Goal: Task Accomplishment & Management: Manage account settings

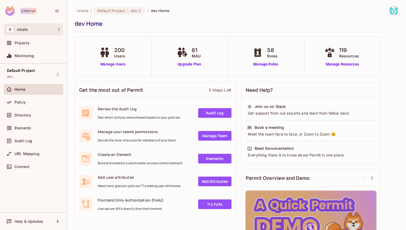
click at [37, 31] on div "R rotate" at bounding box center [33, 30] width 55 height 8
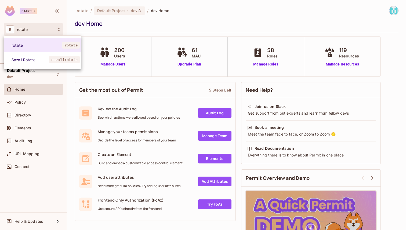
click at [37, 31] on div at bounding box center [203, 115] width 406 height 230
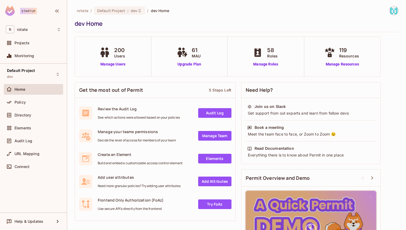
click at [385, 14] on div at bounding box center [391, 10] width 14 height 9
click at [389, 12] on img at bounding box center [393, 10] width 9 height 9
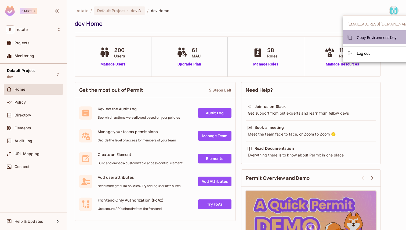
click at [377, 35] on span "Copy Environment Key" at bounding box center [377, 37] width 40 height 5
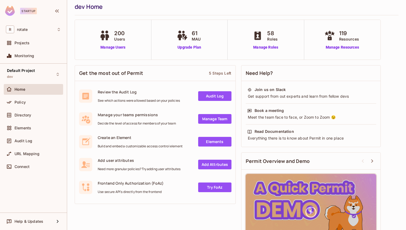
scroll to position [46, 0]
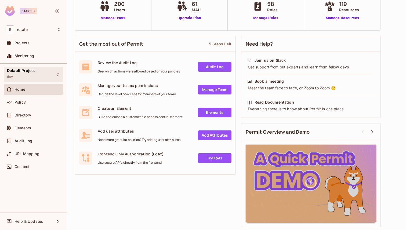
click at [40, 73] on div "Default Project dev" at bounding box center [33, 74] width 59 height 15
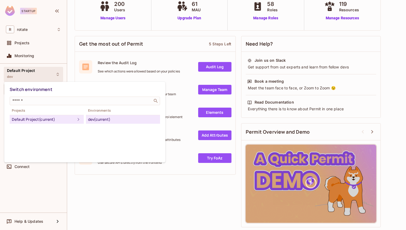
click at [40, 73] on div at bounding box center [203, 115] width 406 height 230
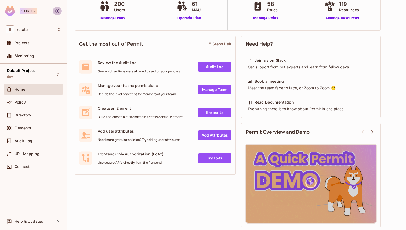
click at [56, 11] on icon "button" at bounding box center [57, 11] width 6 height 6
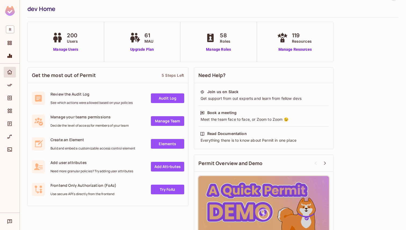
scroll to position [0, 0]
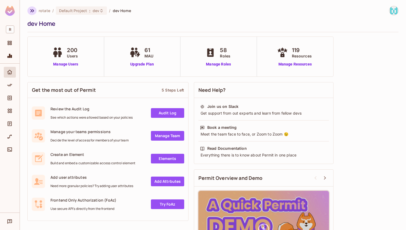
click at [30, 8] on icon "button" at bounding box center [32, 11] width 6 height 6
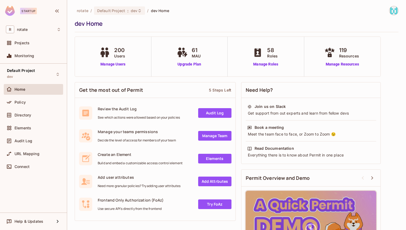
click at [390, 10] on img at bounding box center [393, 10] width 9 height 9
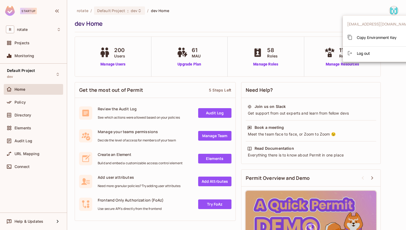
click at [322, 13] on div at bounding box center [203, 115] width 406 height 230
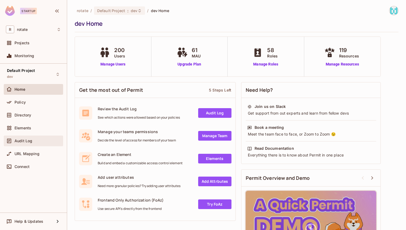
click at [34, 139] on div "Audit Log" at bounding box center [37, 141] width 46 height 4
click at [38, 42] on div "Projects" at bounding box center [37, 43] width 46 height 4
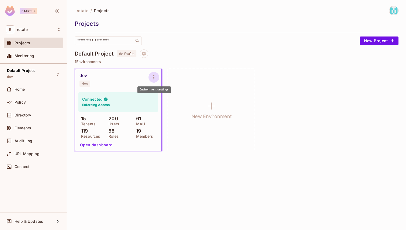
click at [151, 77] on icon "Environment settings" at bounding box center [154, 77] width 6 height 6
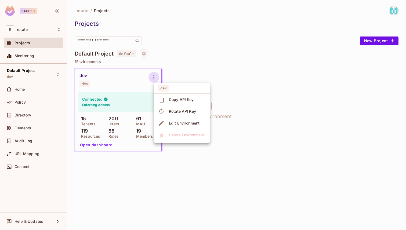
click at [170, 99] on div "Copy API Key" at bounding box center [181, 99] width 25 height 5
